Goal: Obtain resource: Download file/media

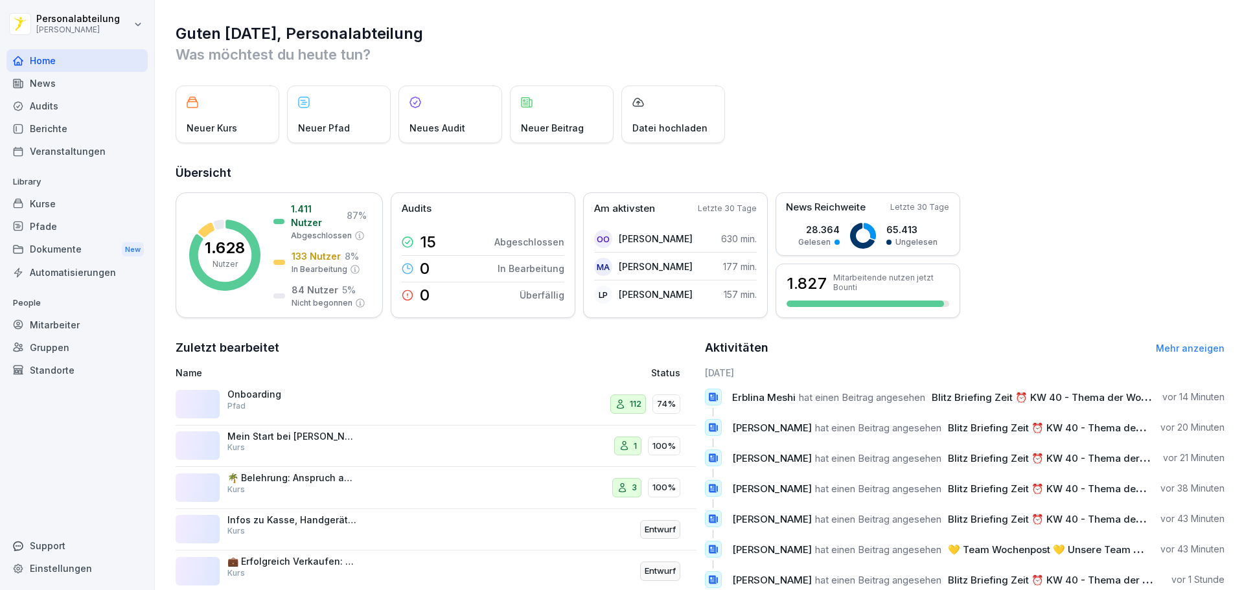
click at [63, 203] on div "Kurse" at bounding box center [76, 203] width 141 height 23
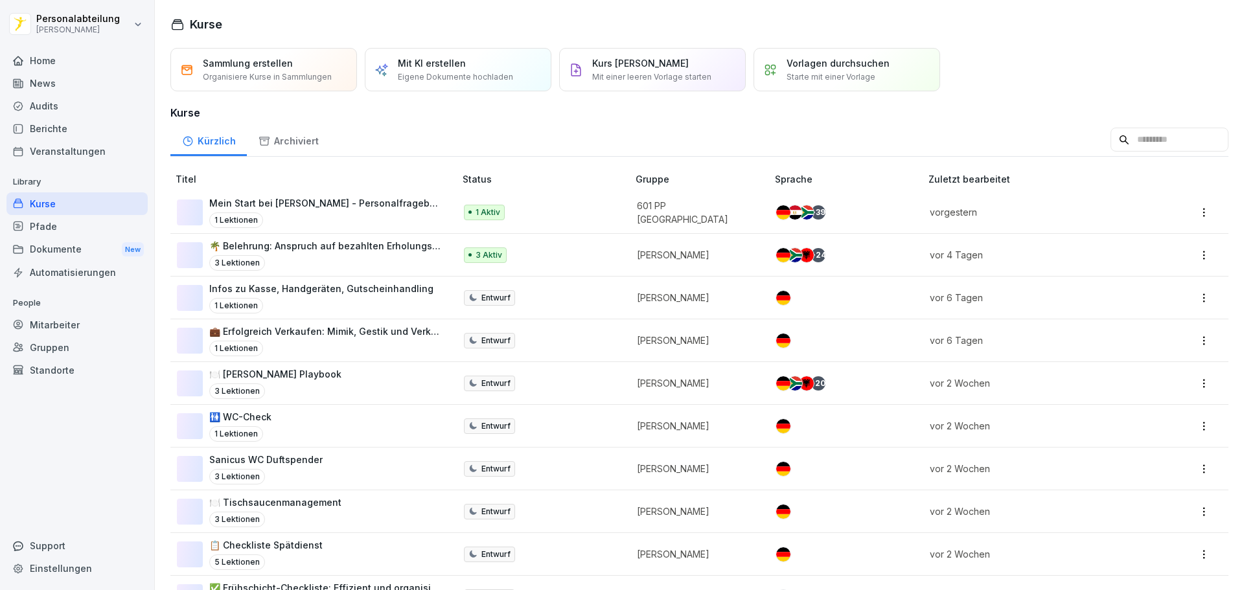
click at [1114, 141] on input at bounding box center [1169, 140] width 118 height 25
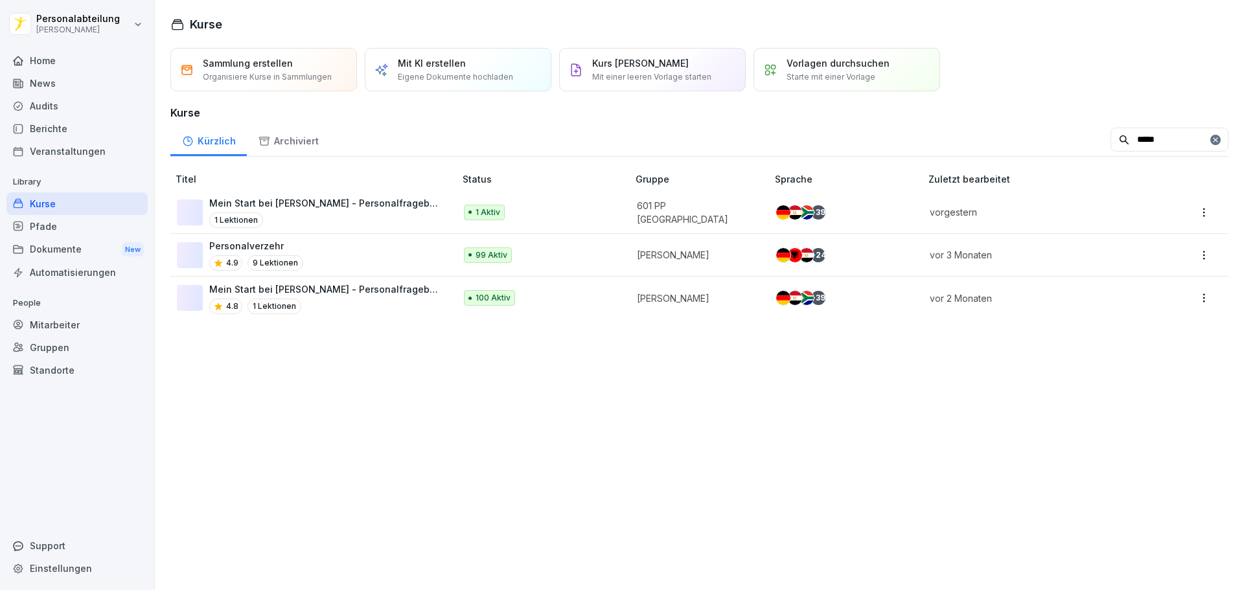
type input "*****"
click at [366, 295] on p "Mein Start bei [PERSON_NAME] - Personalfragebogen" at bounding box center [325, 289] width 233 height 14
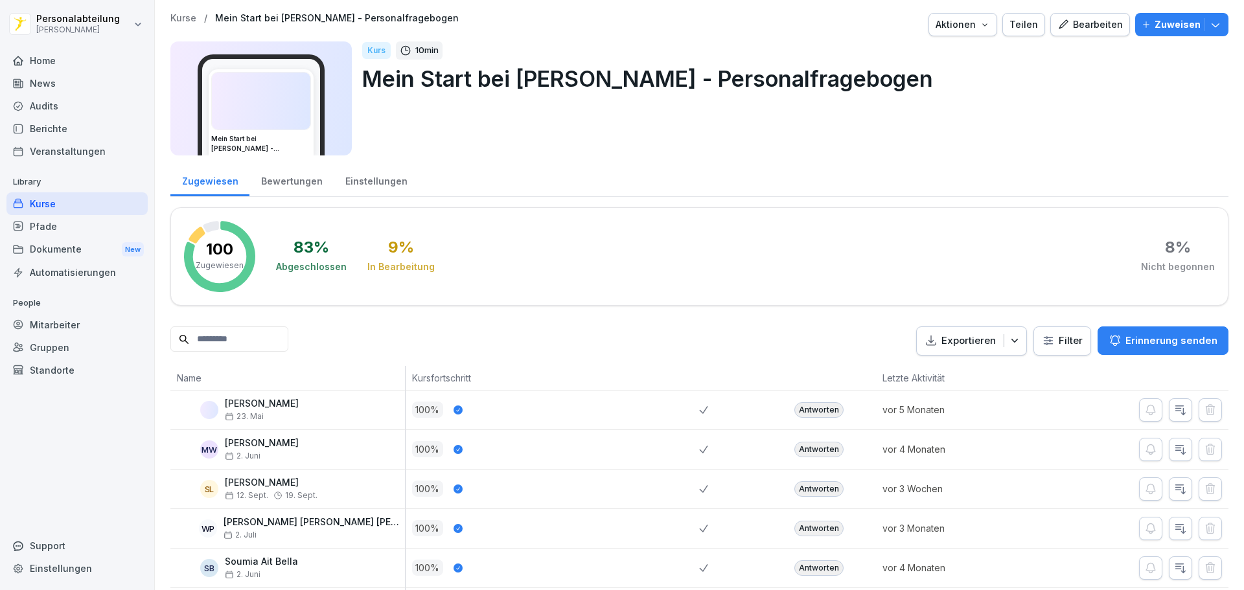
click at [210, 343] on input at bounding box center [229, 338] width 118 height 25
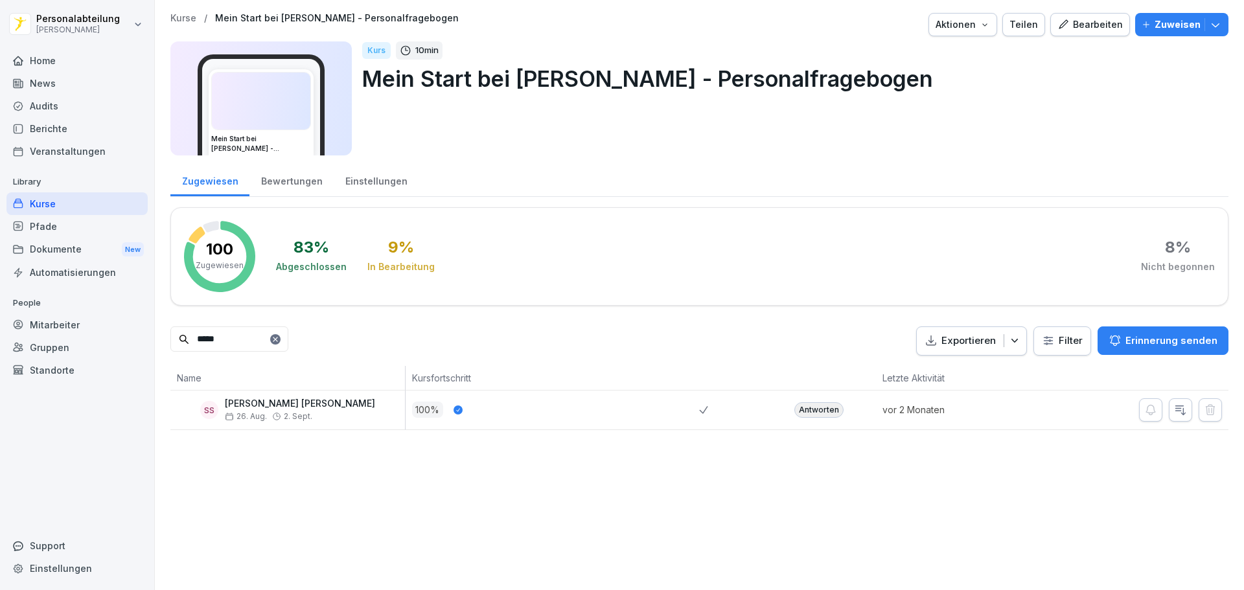
type input "*****"
click at [799, 407] on div "Antworten" at bounding box center [818, 410] width 49 height 16
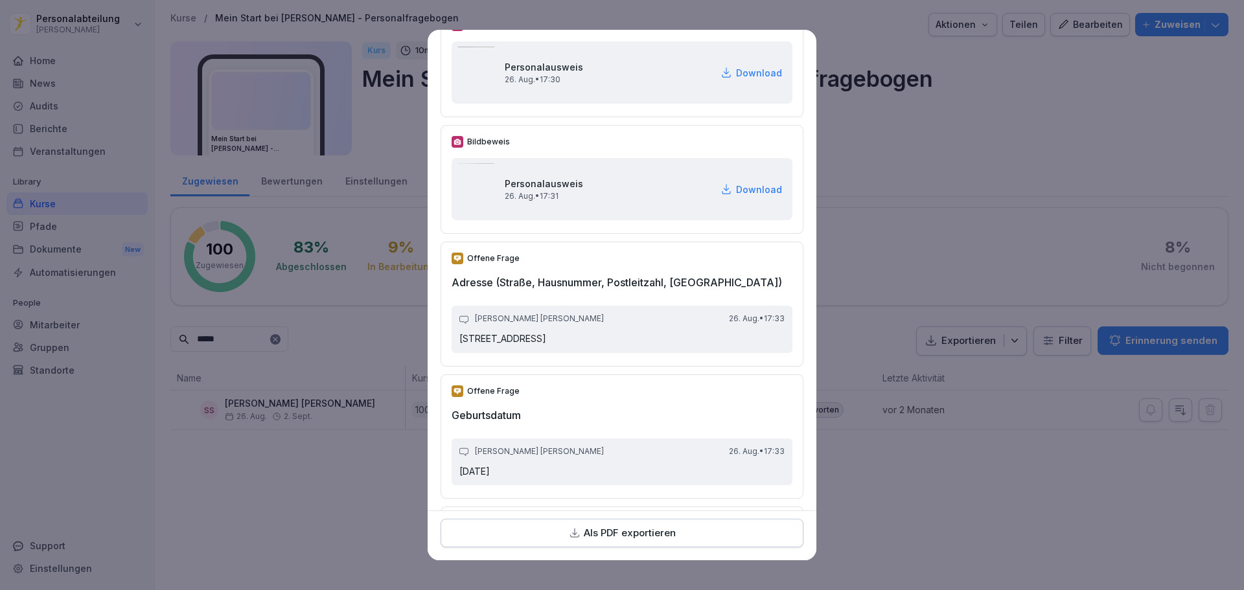
scroll to position [453, 0]
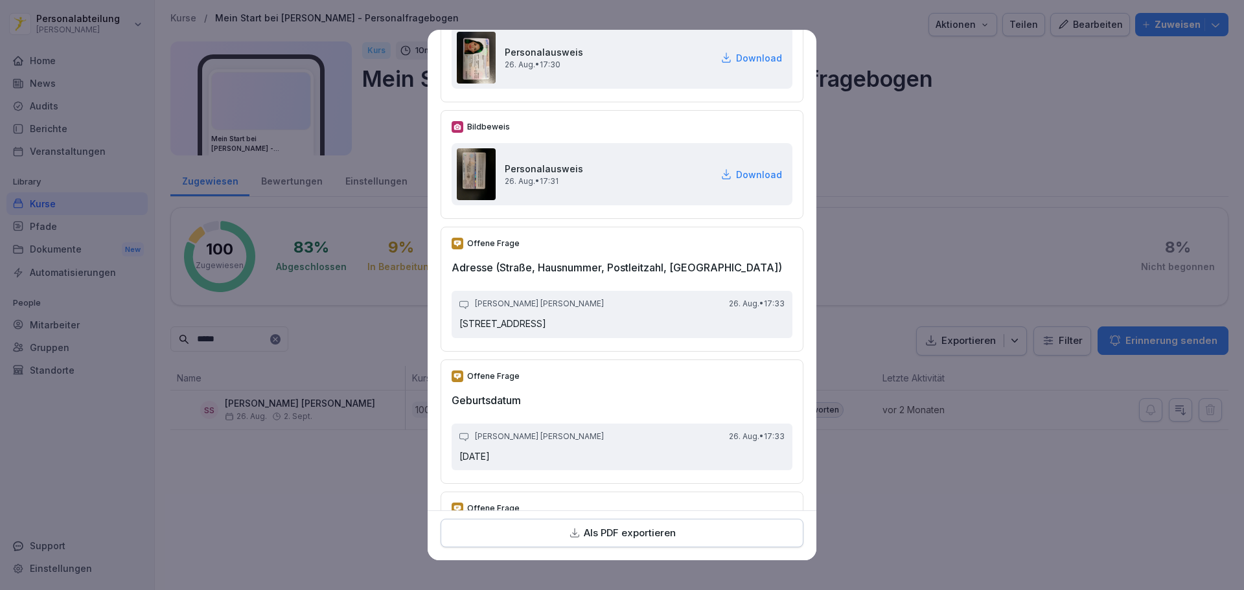
click at [676, 540] on div "Als PDF exportieren" at bounding box center [621, 533] width 341 height 15
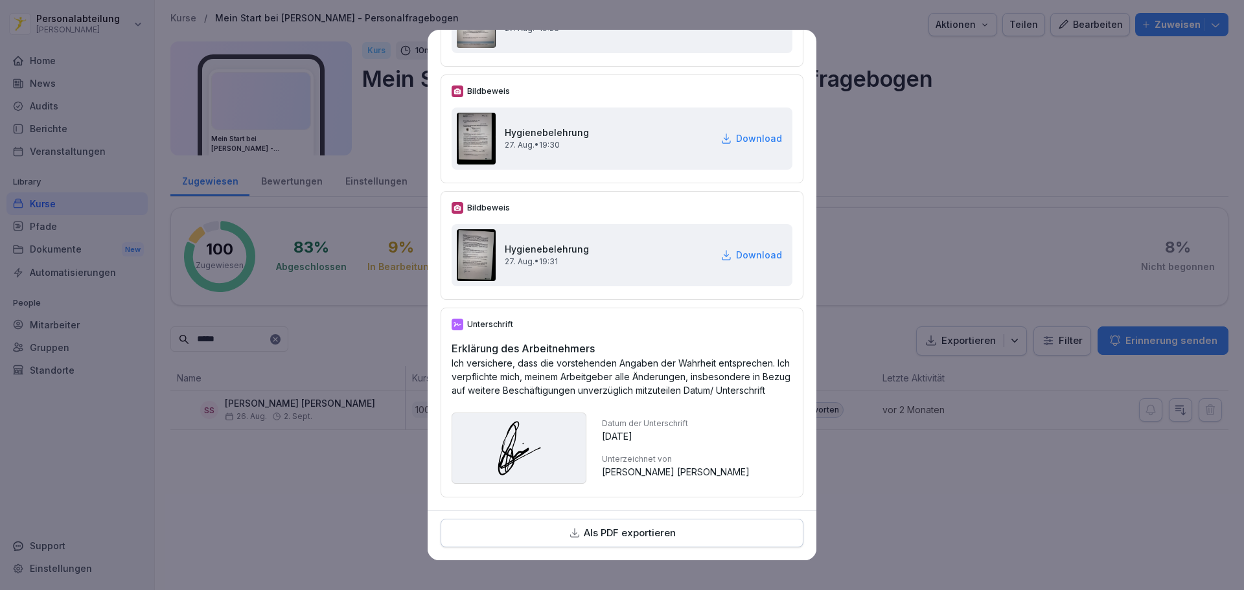
scroll to position [3966, 0]
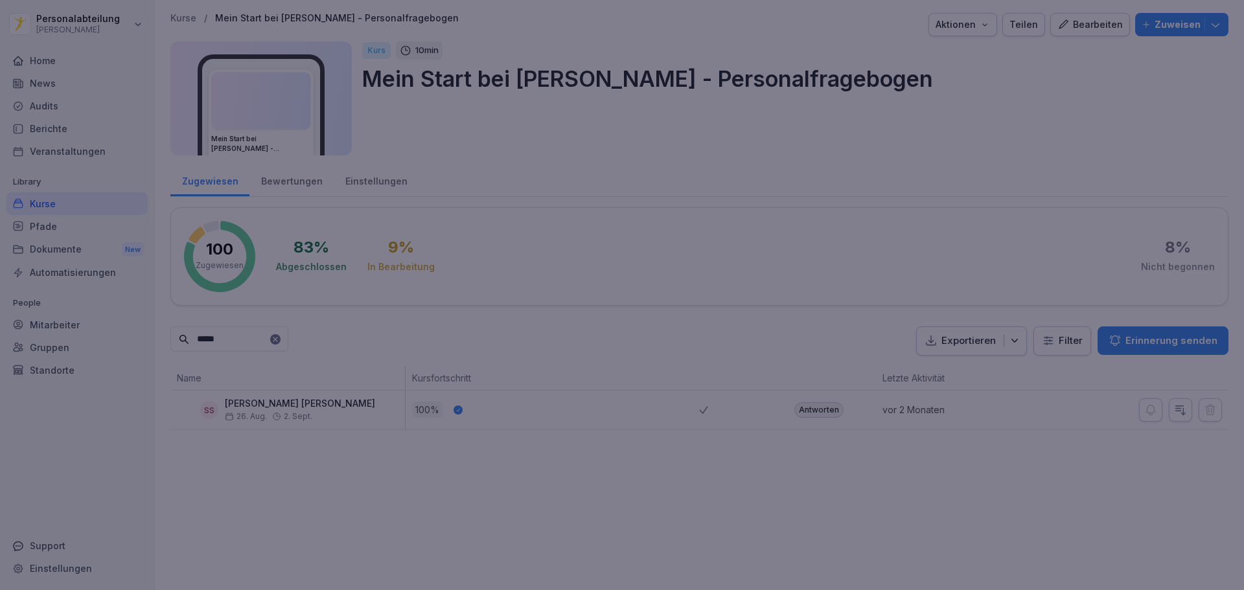
click at [963, 297] on div at bounding box center [622, 295] width 1244 height 590
